Goal: Information Seeking & Learning: Learn about a topic

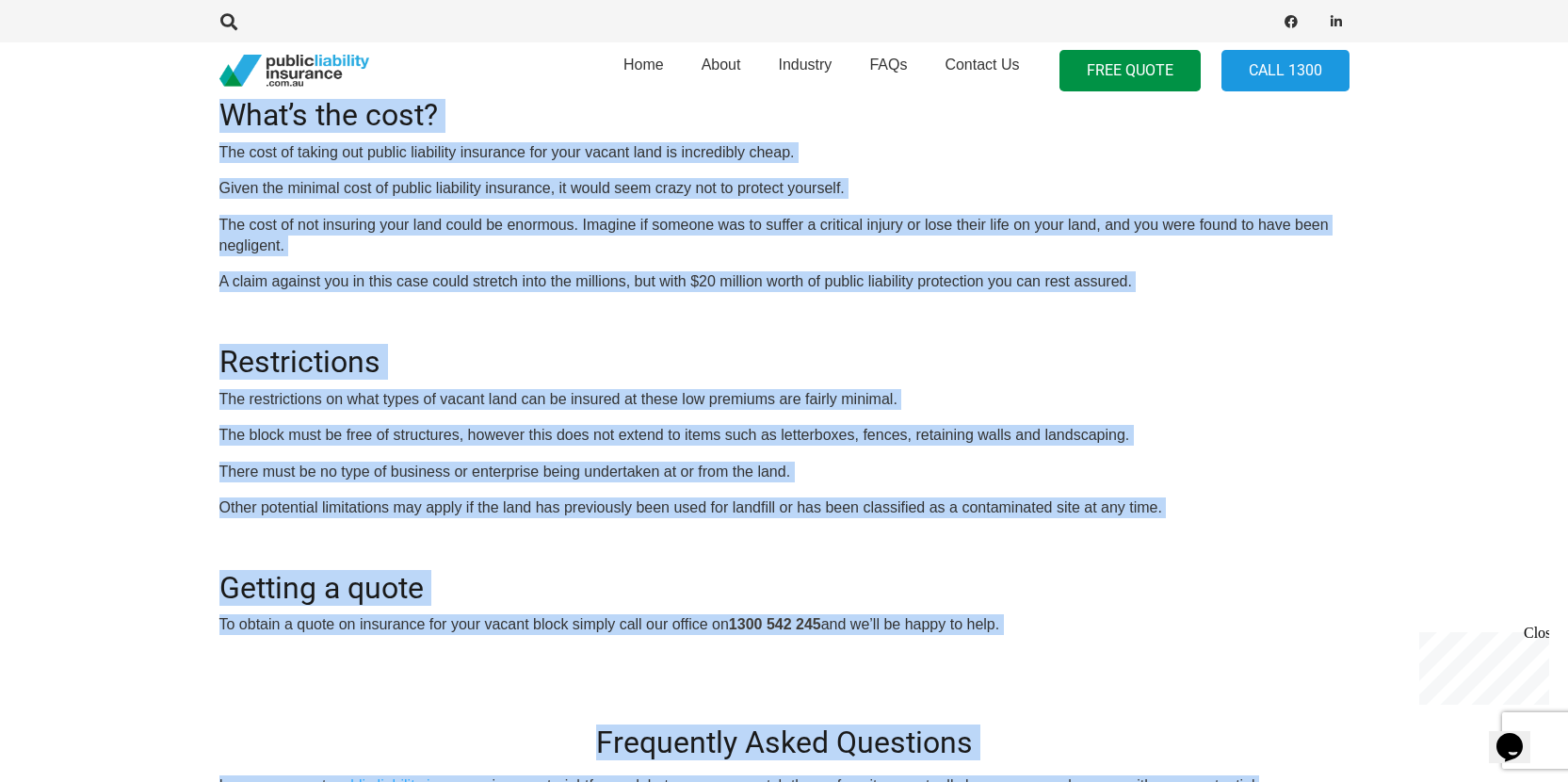
scroll to position [545, 0]
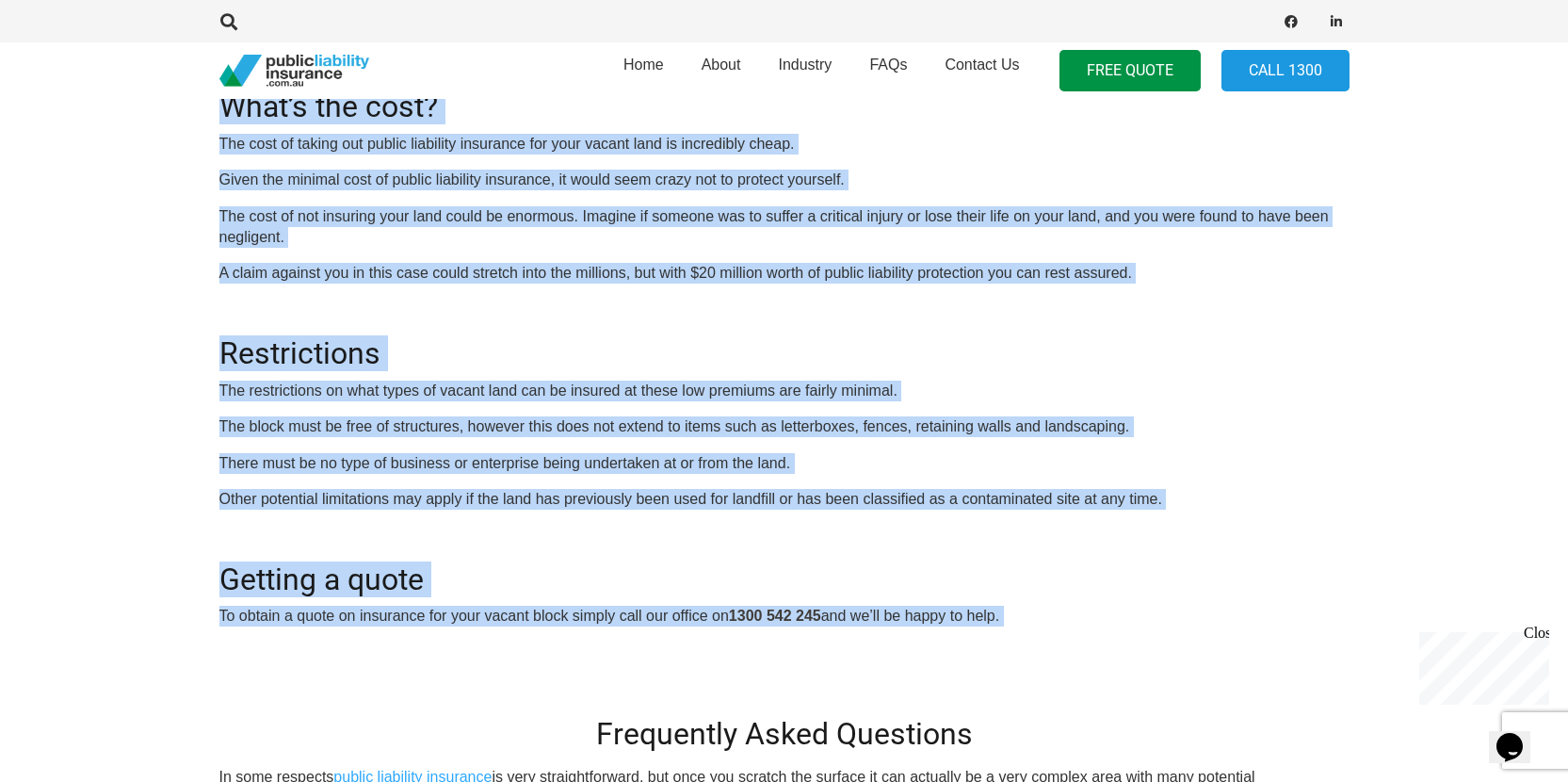
drag, startPoint x: 583, startPoint y: 500, endPoint x: 586, endPoint y: 666, distance: 166.0
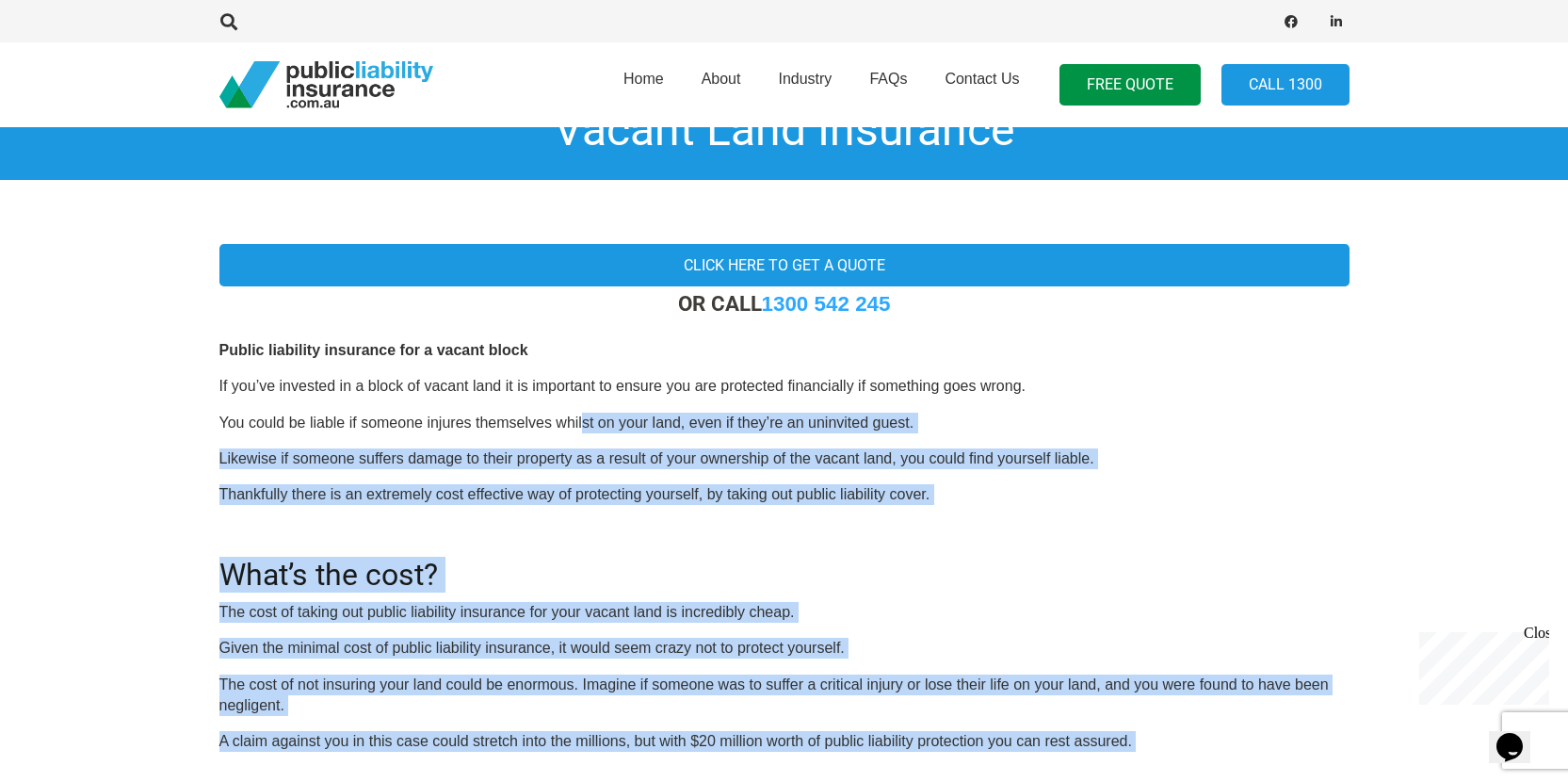
scroll to position [73, 0]
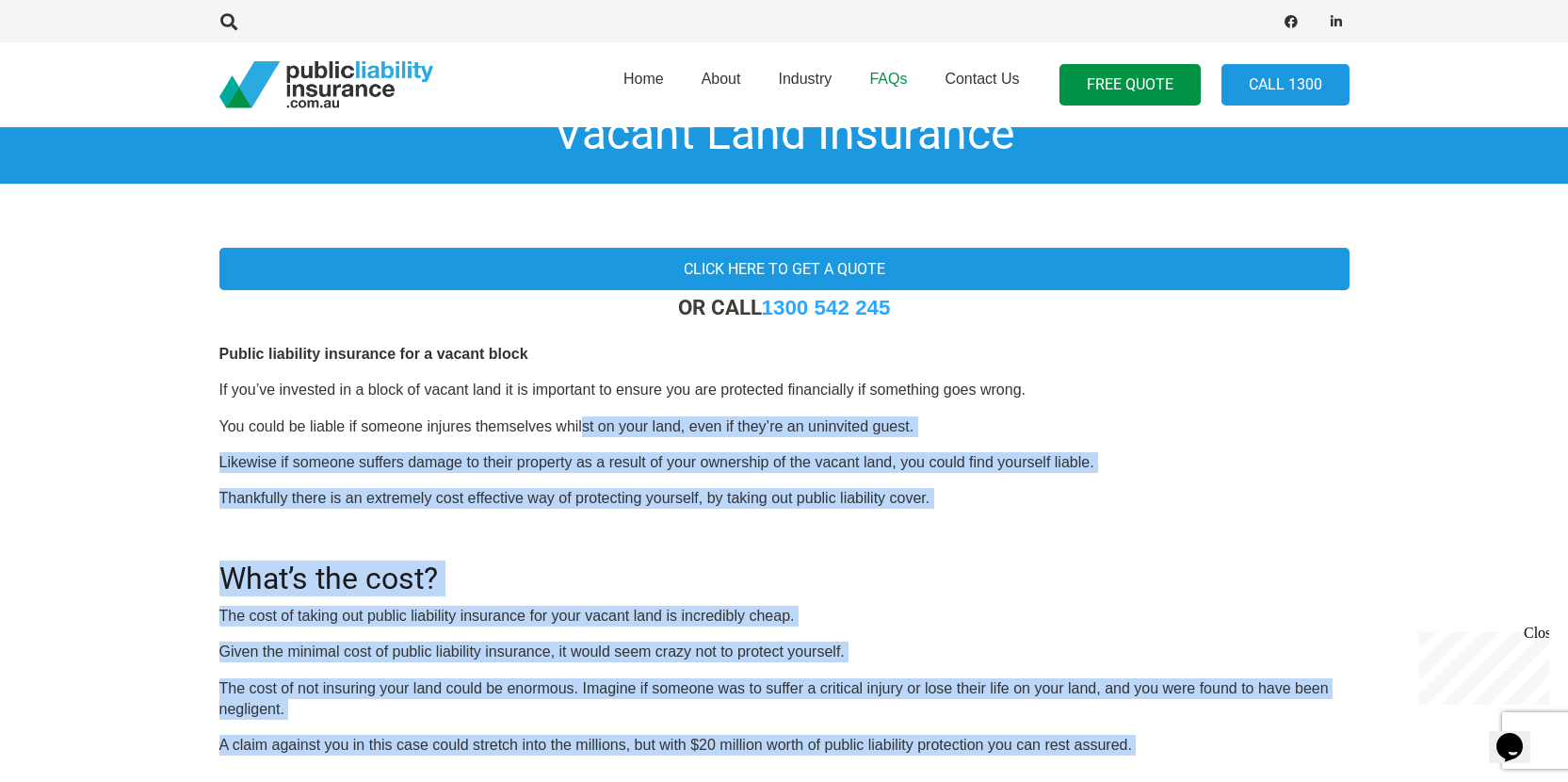
click at [912, 78] on link "FAQs" at bounding box center [888, 84] width 75 height 96
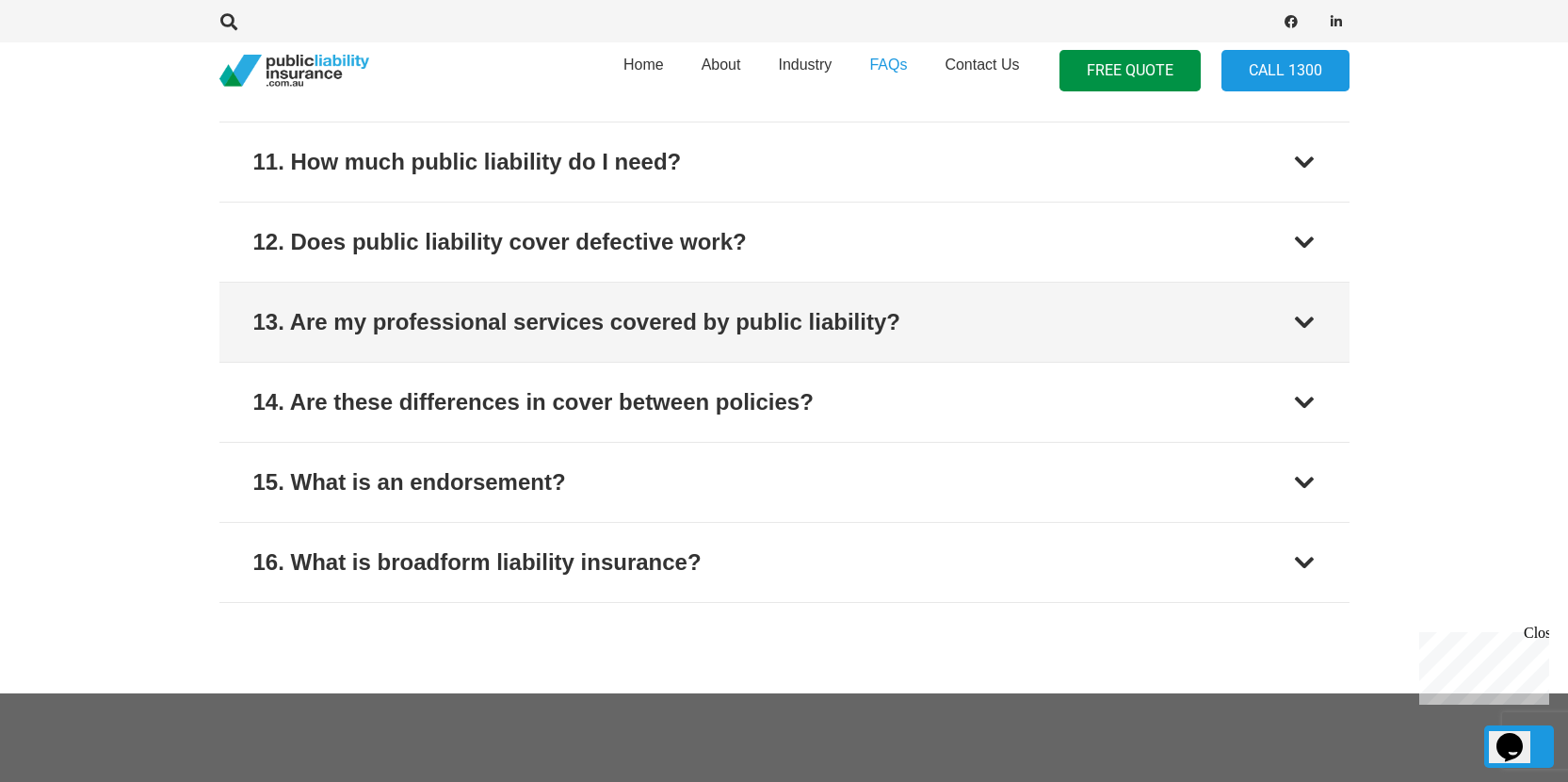
scroll to position [1752, 0]
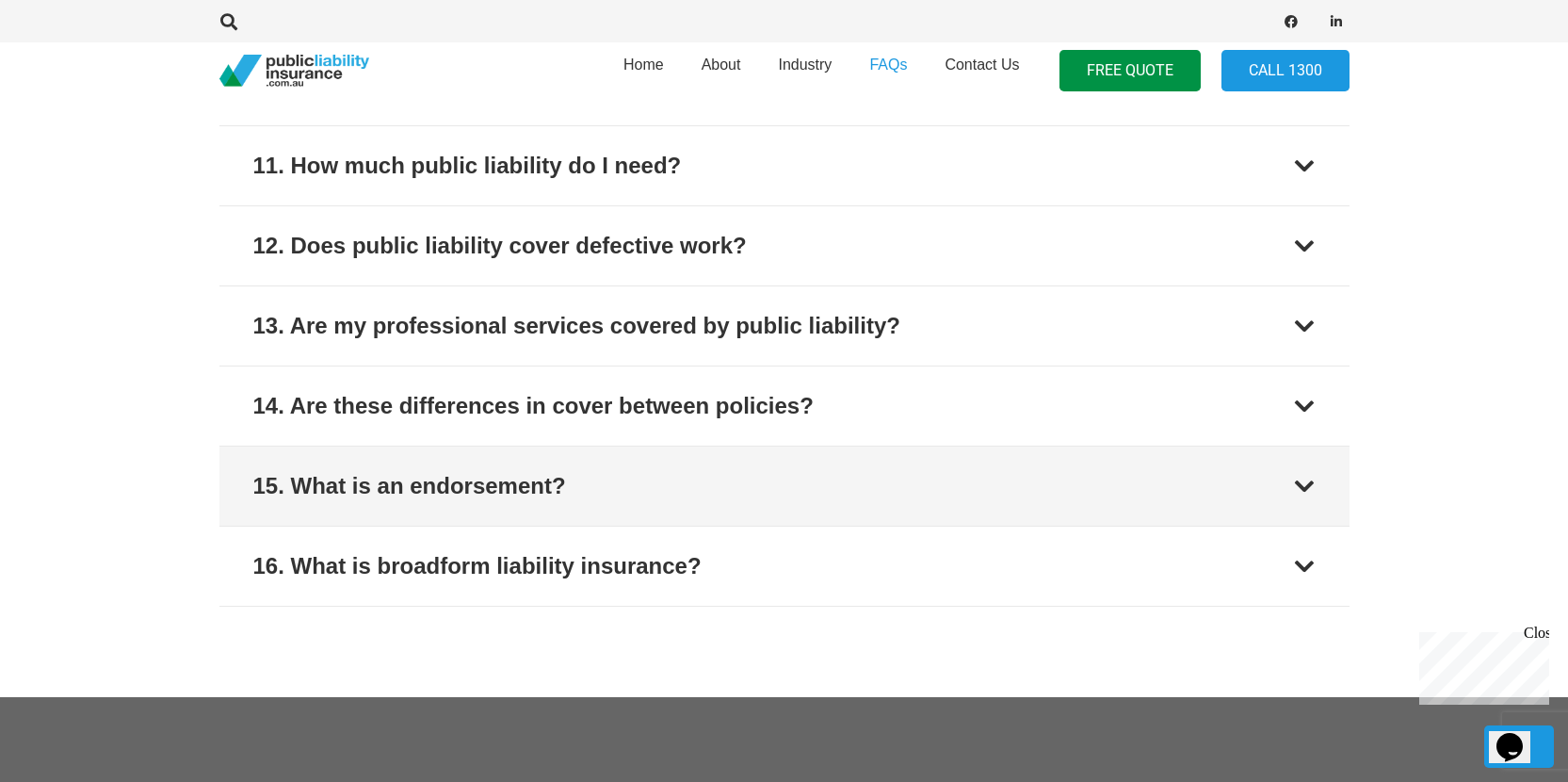
click at [1300, 474] on div at bounding box center [1303, 485] width 23 height 23
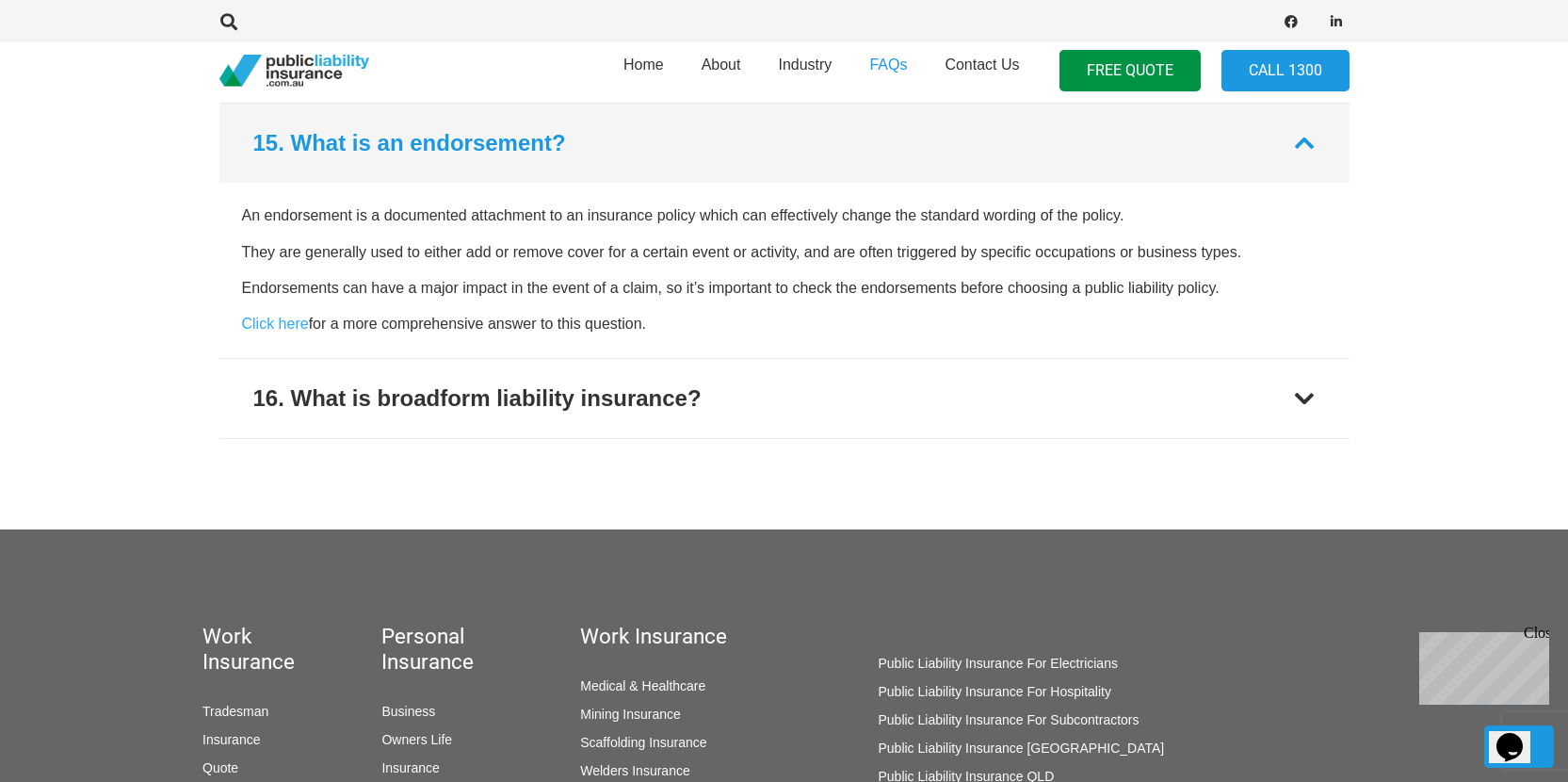
scroll to position [1973, 0]
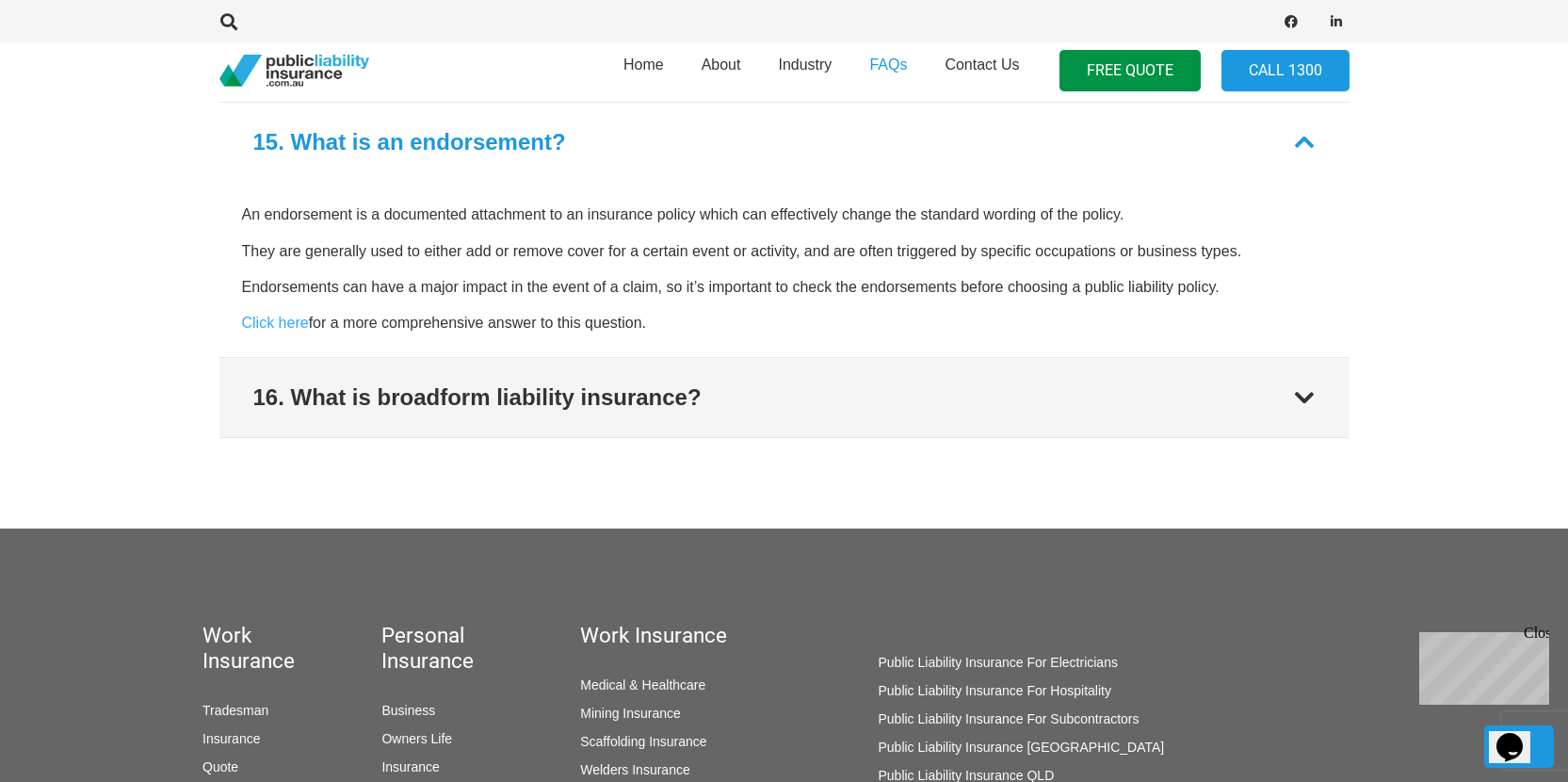
click at [1306, 374] on button "16. What is broadform liability insurance?" at bounding box center [784, 397] width 1130 height 79
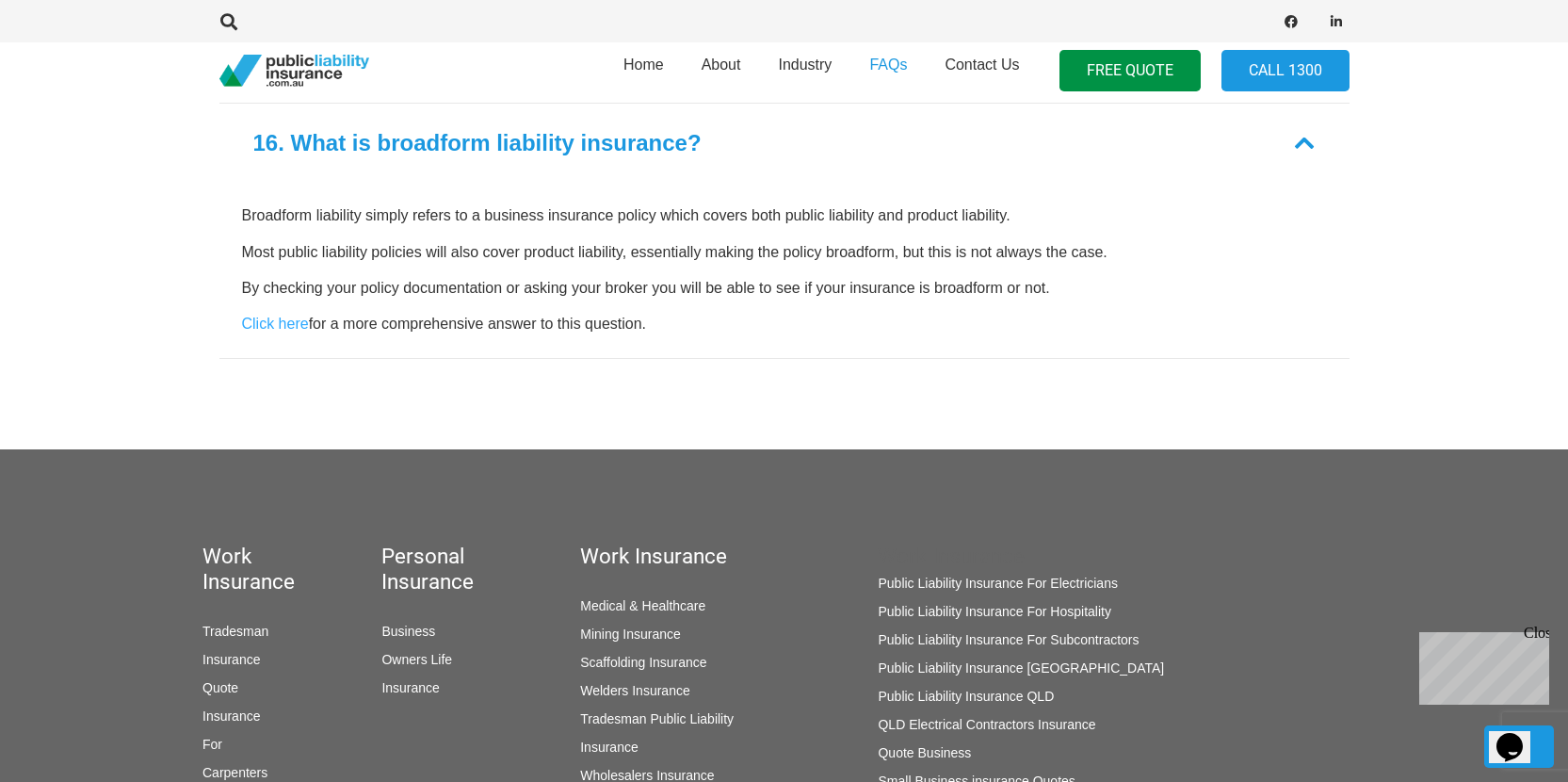
scroll to position [2053, 0]
click at [1005, 61] on span "Contact Us" at bounding box center [982, 65] width 74 height 16
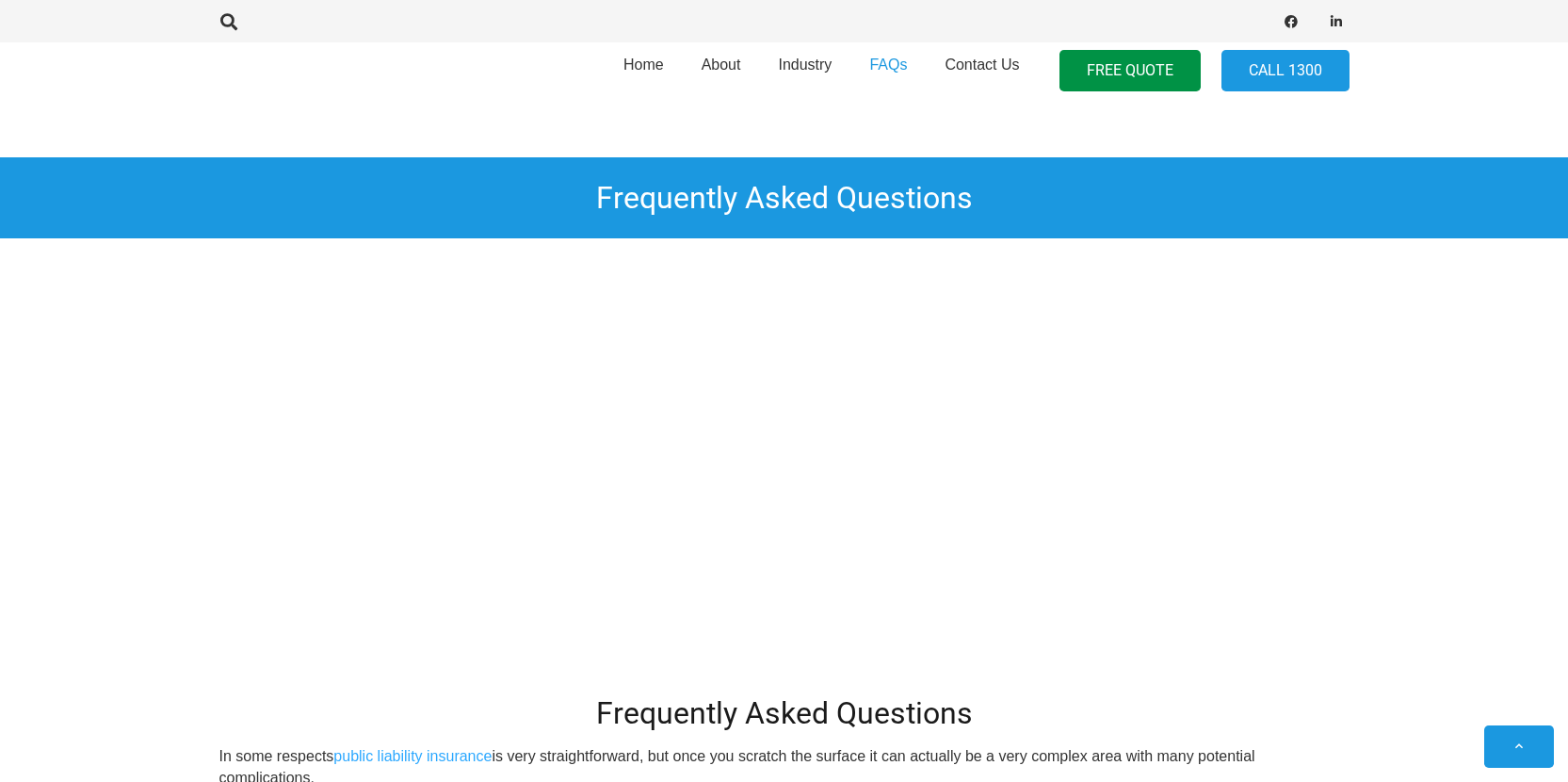
scroll to position [1664, 0]
